Goal: Task Accomplishment & Management: Manage account settings

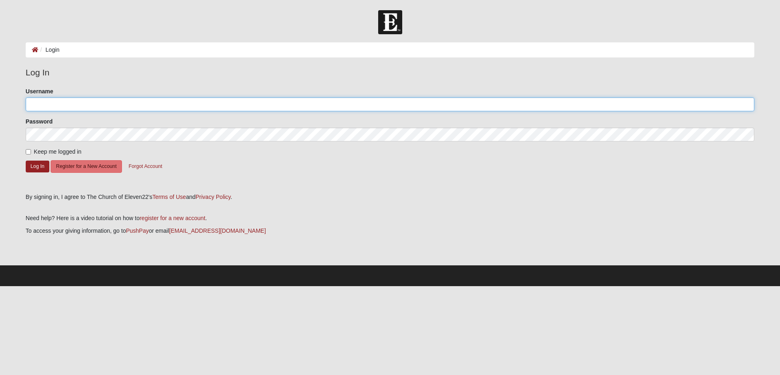
click at [38, 104] on input "Username" at bounding box center [390, 104] width 728 height 14
type input "cdierickx"
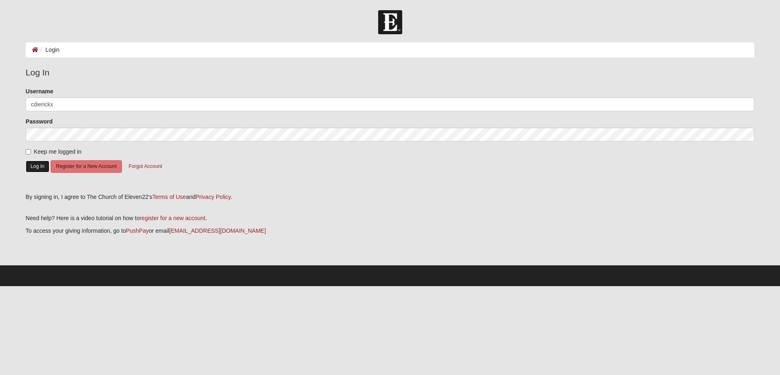
click at [36, 163] on button "Log In" at bounding box center [38, 167] width 24 height 12
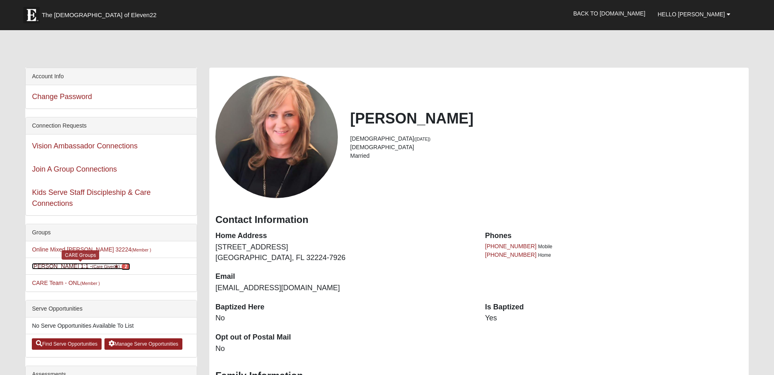
click at [71, 265] on link "Carmen Dierickx 1:1 - (Care Giver ) 2" at bounding box center [81, 266] width 98 height 7
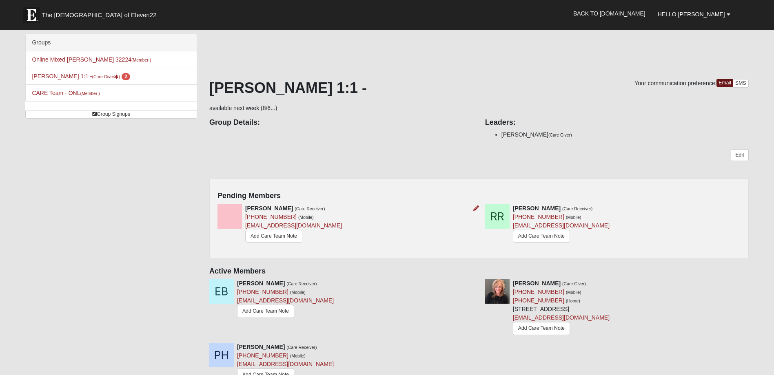
click at [234, 218] on img at bounding box center [229, 216] width 24 height 24
click at [245, 190] on div "Pending Members Lindsey Hertein (Care Receiver) (306) 743-7997 (Mobile) herty@s…" at bounding box center [478, 218] width 539 height 81
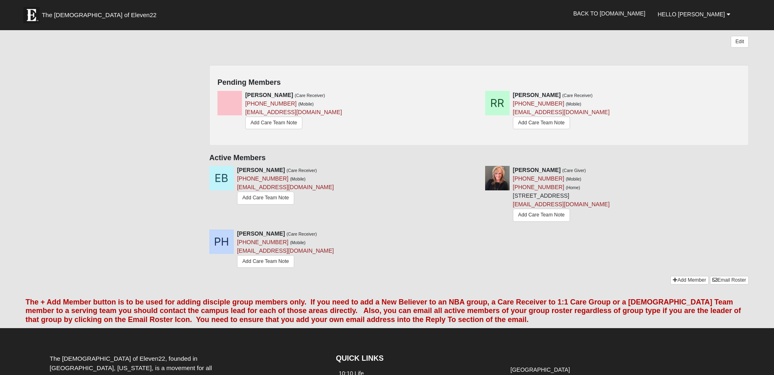
scroll to position [109, 0]
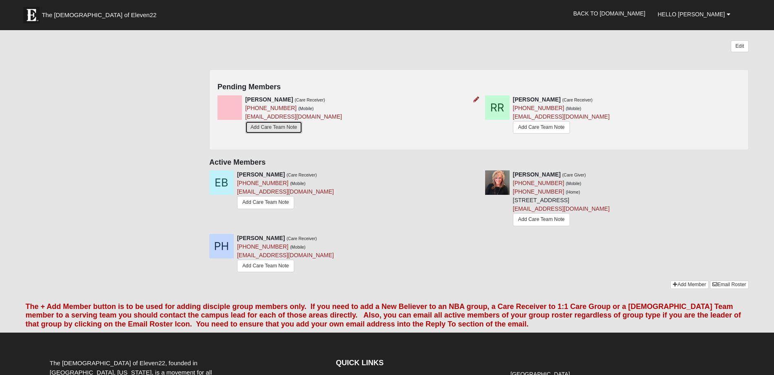
click at [288, 129] on link "Add Care Team Note" at bounding box center [273, 127] width 57 height 13
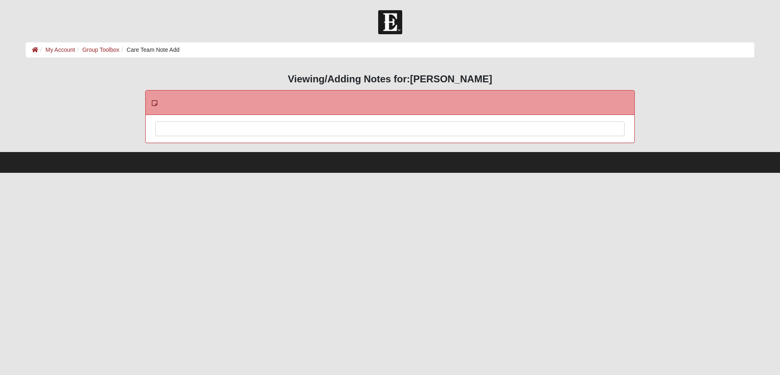
click at [166, 128] on div at bounding box center [390, 140] width 468 height 36
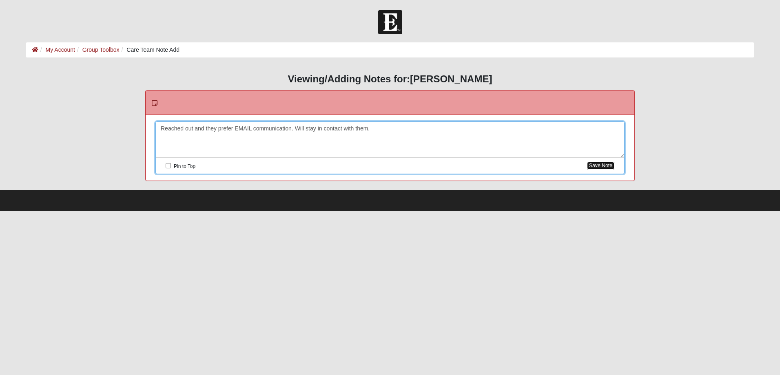
click at [593, 165] on button "Save Note" at bounding box center [600, 166] width 27 height 8
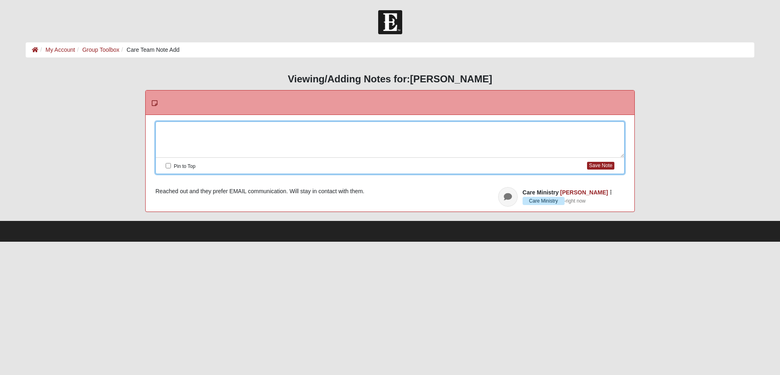
click at [162, 129] on div at bounding box center [390, 140] width 468 height 36
click at [601, 165] on button "Save Note" at bounding box center [600, 166] width 27 height 8
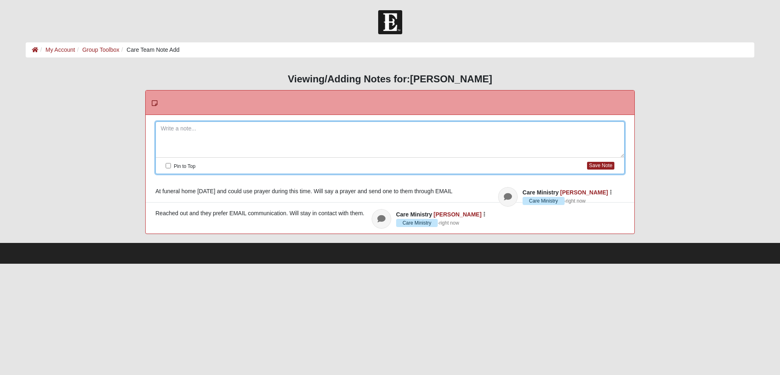
click at [104, 97] on div "HTML Content Viewing/Adding Notes for: Lindsey Hertein Please correct the follo…" at bounding box center [390, 153] width 728 height 161
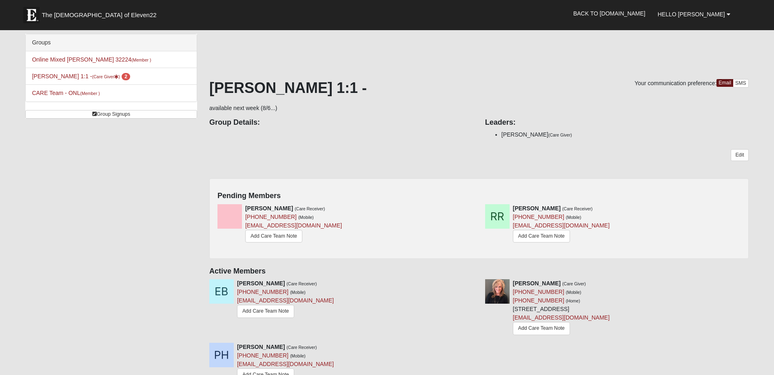
scroll to position [109, 0]
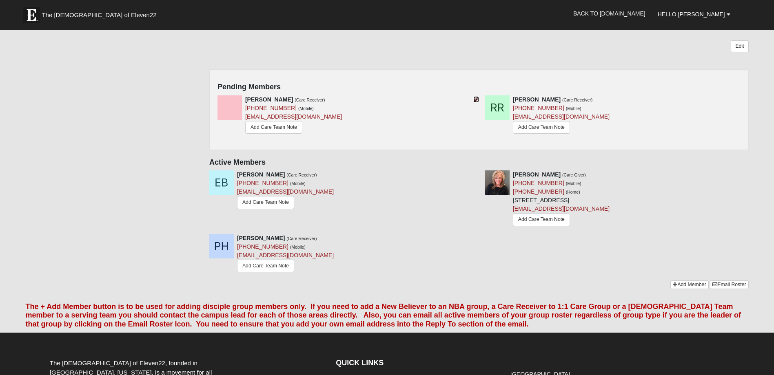
click at [474, 99] on icon at bounding box center [476, 100] width 6 height 6
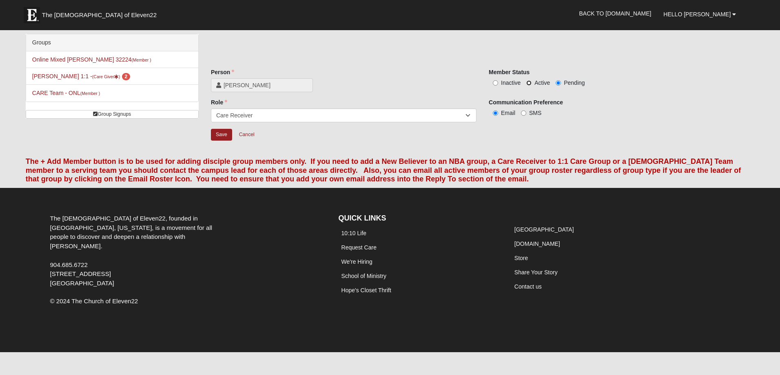
click at [529, 82] on input "Active" at bounding box center [528, 82] width 5 height 5
radio input "true"
click at [221, 136] on input "Save" at bounding box center [221, 135] width 21 height 12
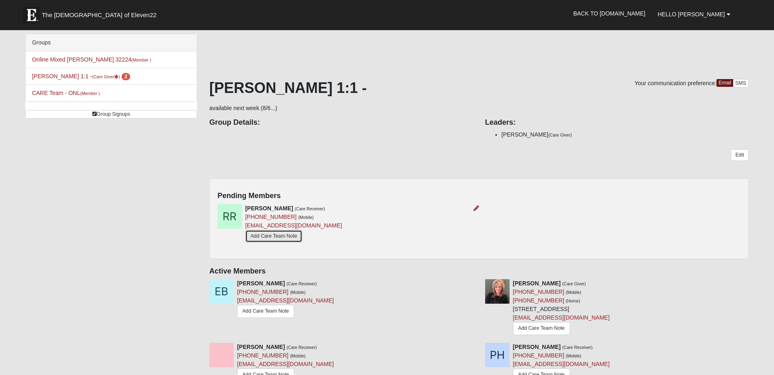
click at [281, 239] on link "Add Care Team Note" at bounding box center [273, 236] width 57 height 13
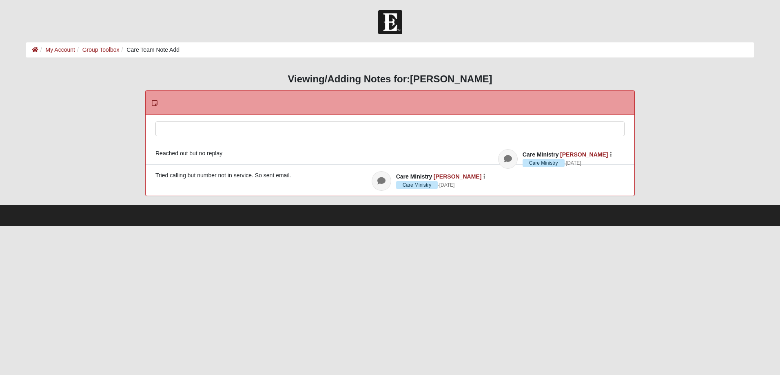
click at [166, 130] on div at bounding box center [390, 140] width 468 height 36
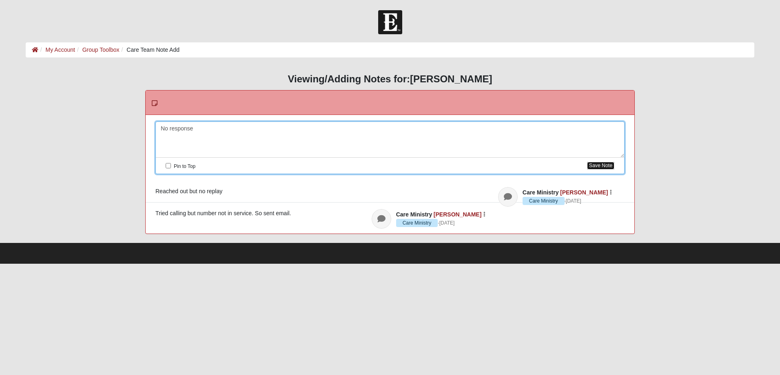
click at [601, 166] on button "Save Note" at bounding box center [600, 166] width 27 height 8
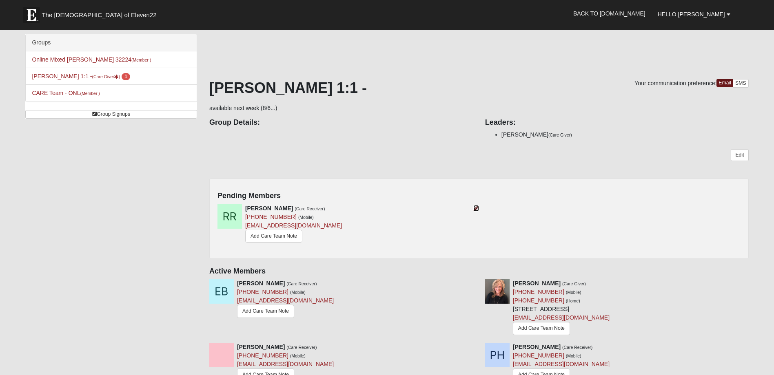
click at [474, 208] on icon at bounding box center [476, 209] width 6 height 6
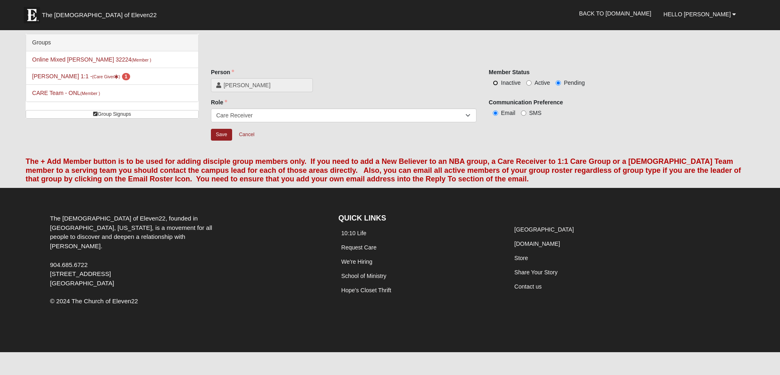
click at [495, 82] on input "Inactive" at bounding box center [495, 82] width 5 height 5
radio input "true"
click at [223, 137] on input "Save" at bounding box center [221, 135] width 21 height 12
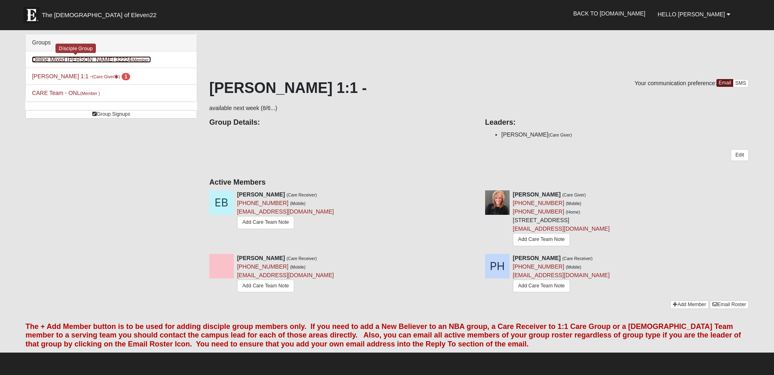
click at [131, 59] on small "(Member )" at bounding box center [141, 60] width 20 height 5
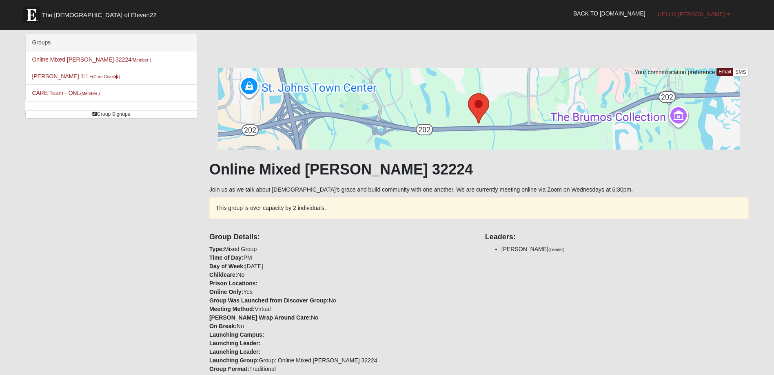
click at [721, 17] on span "Hello [PERSON_NAME]" at bounding box center [690, 14] width 67 height 7
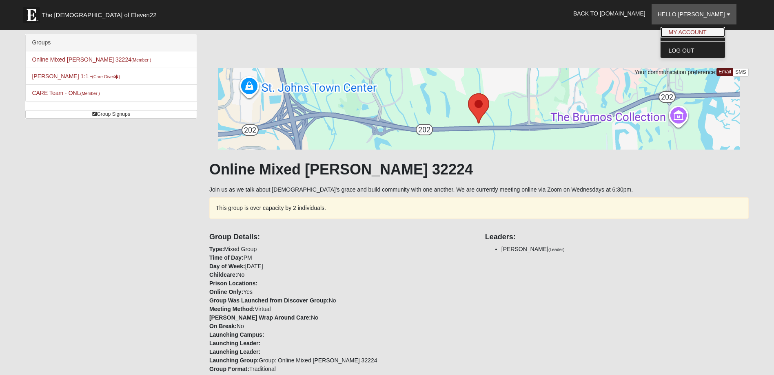
click at [711, 34] on link "My Account" at bounding box center [692, 32] width 64 height 11
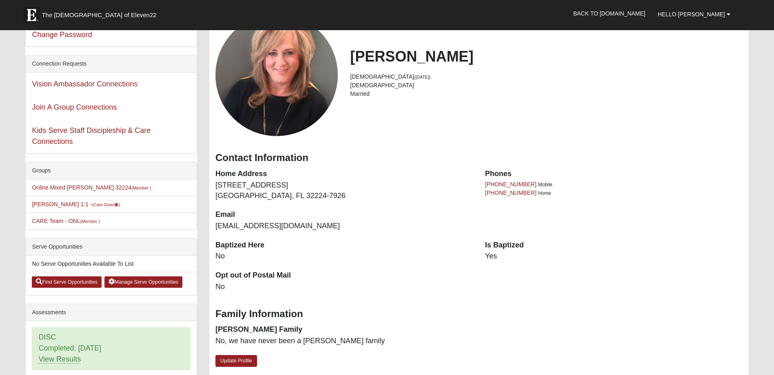
scroll to position [122, 0]
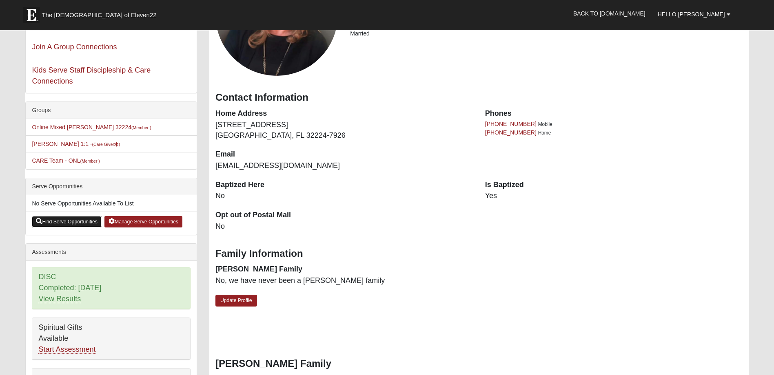
click at [80, 222] on link "Find Serve Opportunities" at bounding box center [67, 221] width 70 height 11
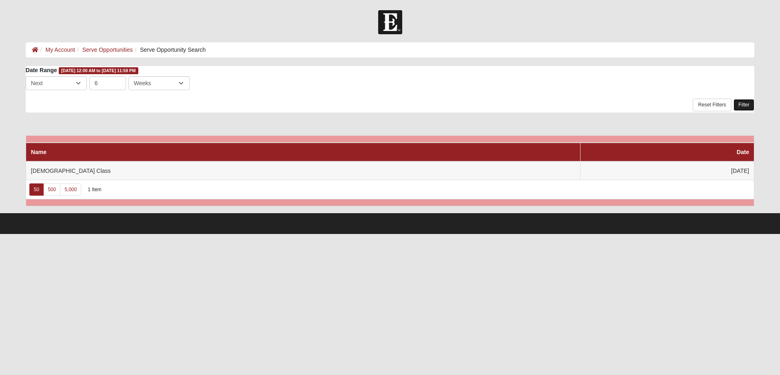
click at [743, 106] on link "Filter" at bounding box center [743, 105] width 21 height 12
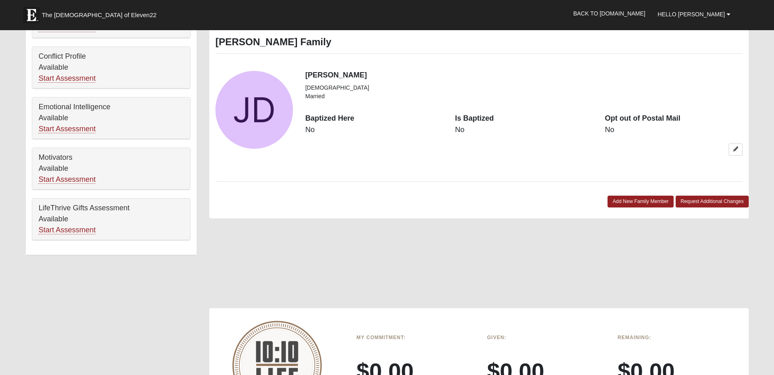
scroll to position [444, 0]
click at [736, 150] on icon at bounding box center [735, 149] width 5 height 5
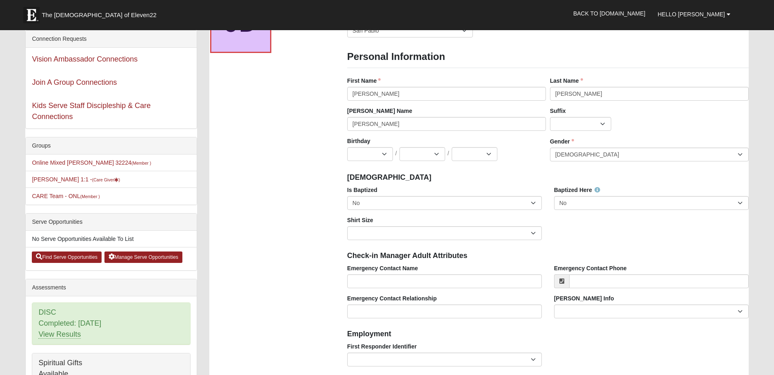
scroll to position [77, 0]
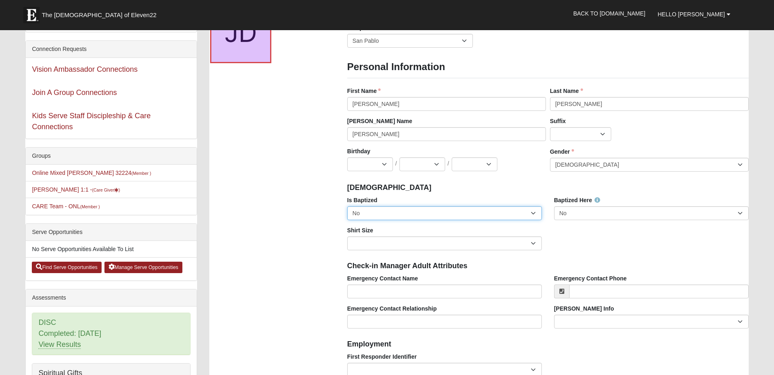
click at [534, 214] on select "No Yes" at bounding box center [444, 213] width 195 height 14
select select "True"
click at [347, 206] on select "No Yes" at bounding box center [444, 213] width 195 height 14
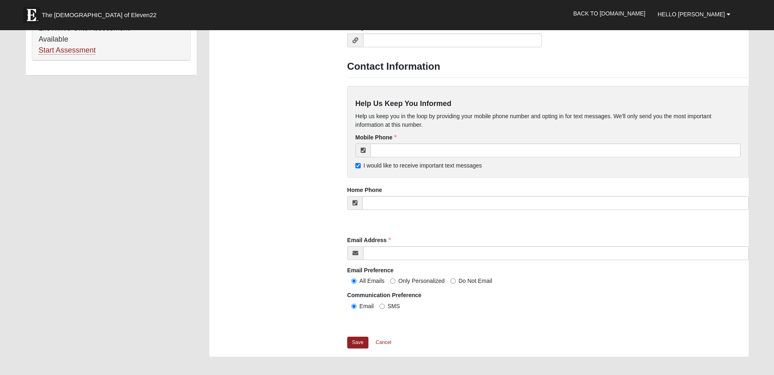
scroll to position [648, 0]
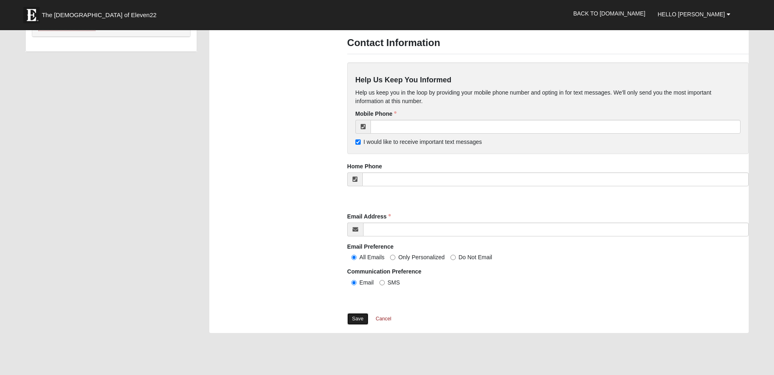
click at [359, 323] on link "Save" at bounding box center [357, 319] width 21 height 12
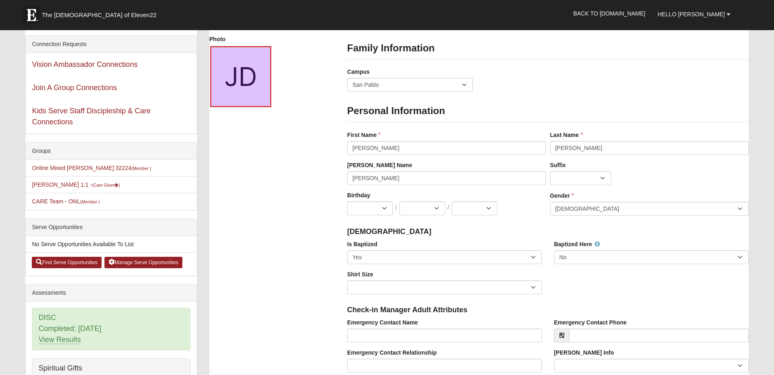
scroll to position [0, 0]
